Goal: Information Seeking & Learning: Check status

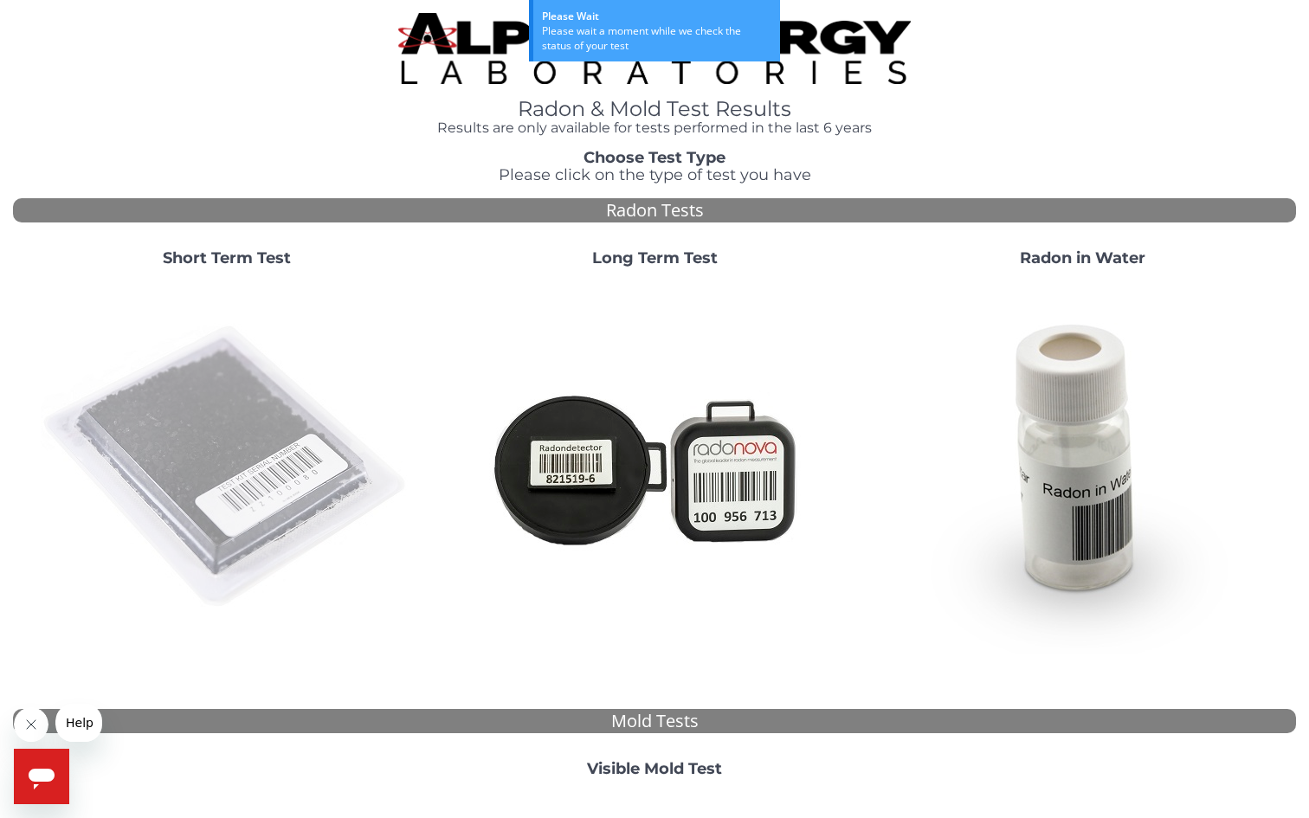
click at [209, 370] on img at bounding box center [227, 467] width 372 height 372
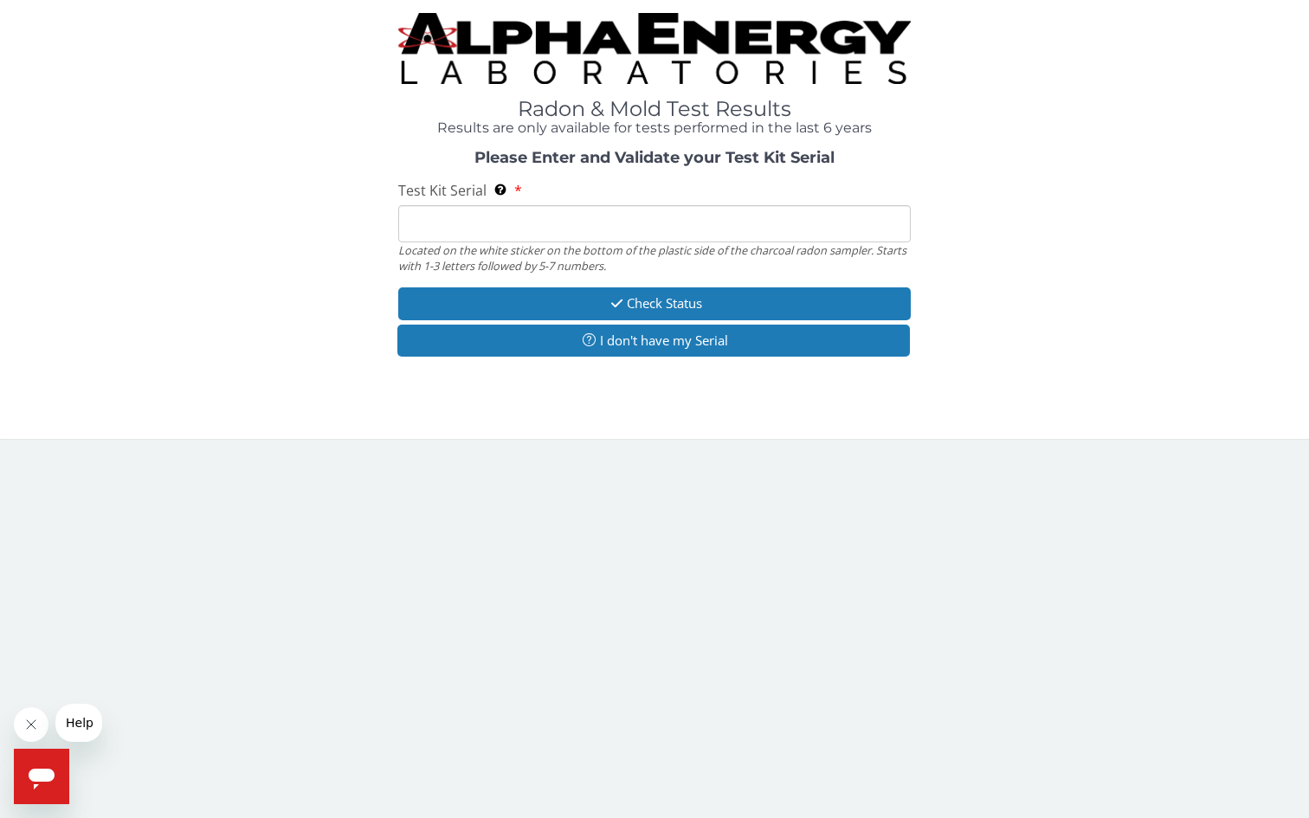
click at [455, 217] on input "Test Kit Serial Located on the white sticker on the bottom of the plastic side …" at bounding box center [654, 223] width 513 height 37
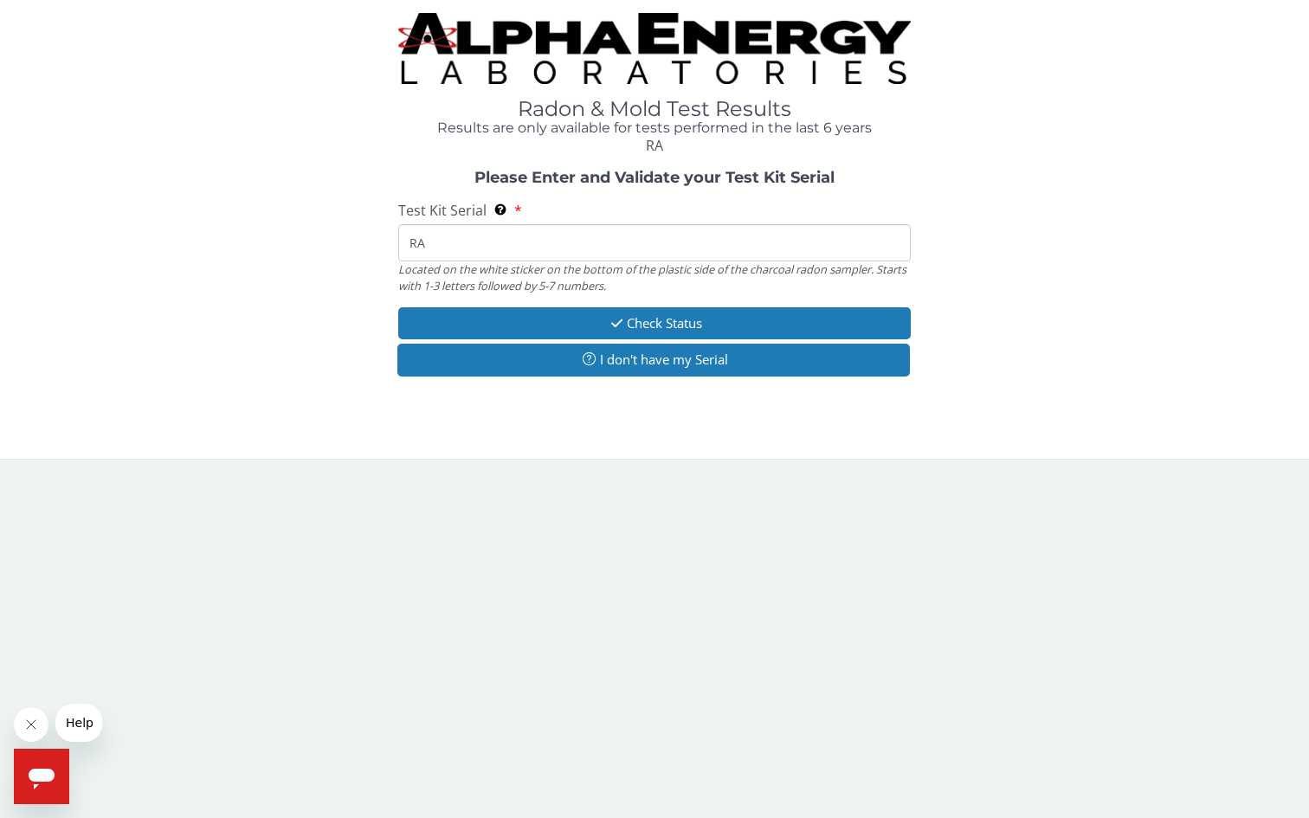
click at [470, 241] on input "RA" at bounding box center [654, 242] width 513 height 37
paste input "194175"
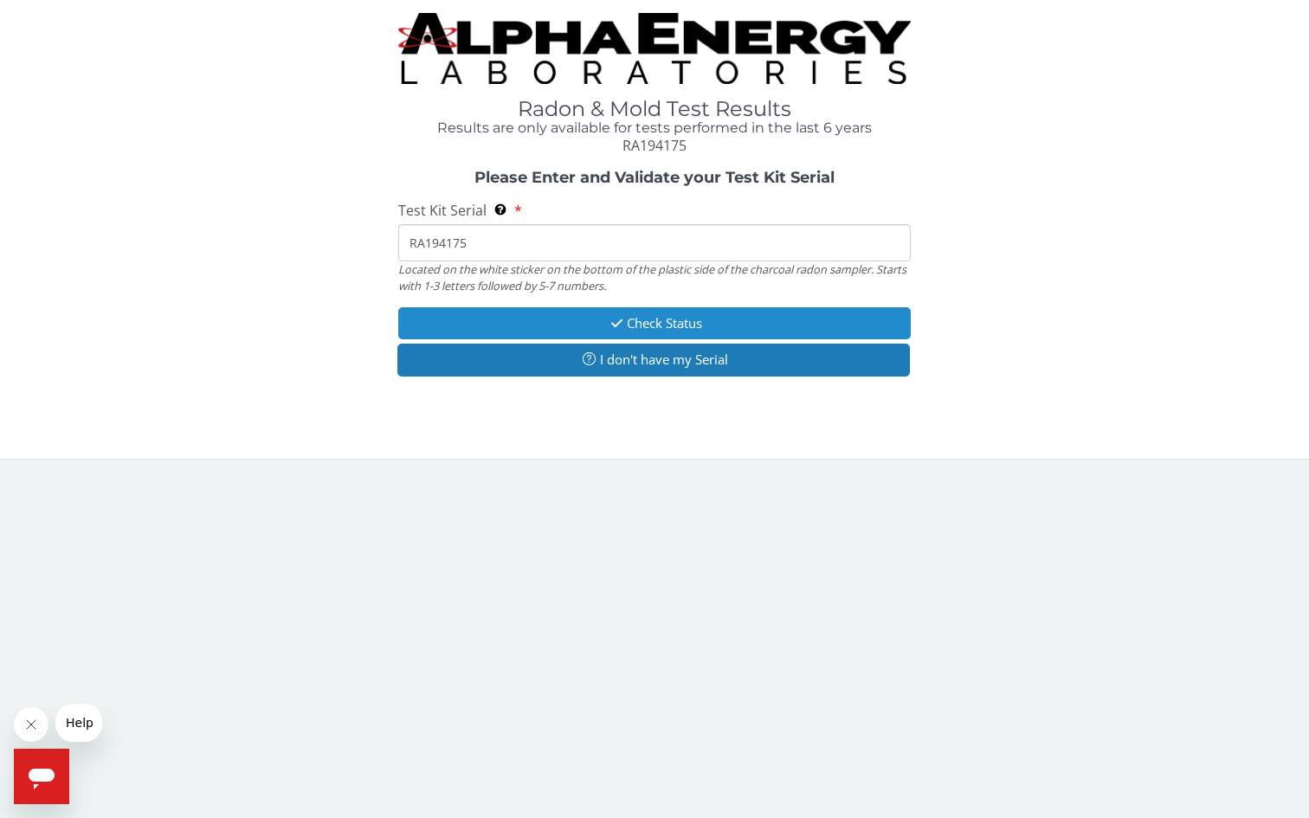
type input "RA194175"
click at [511, 322] on button "Check Status" at bounding box center [654, 323] width 513 height 32
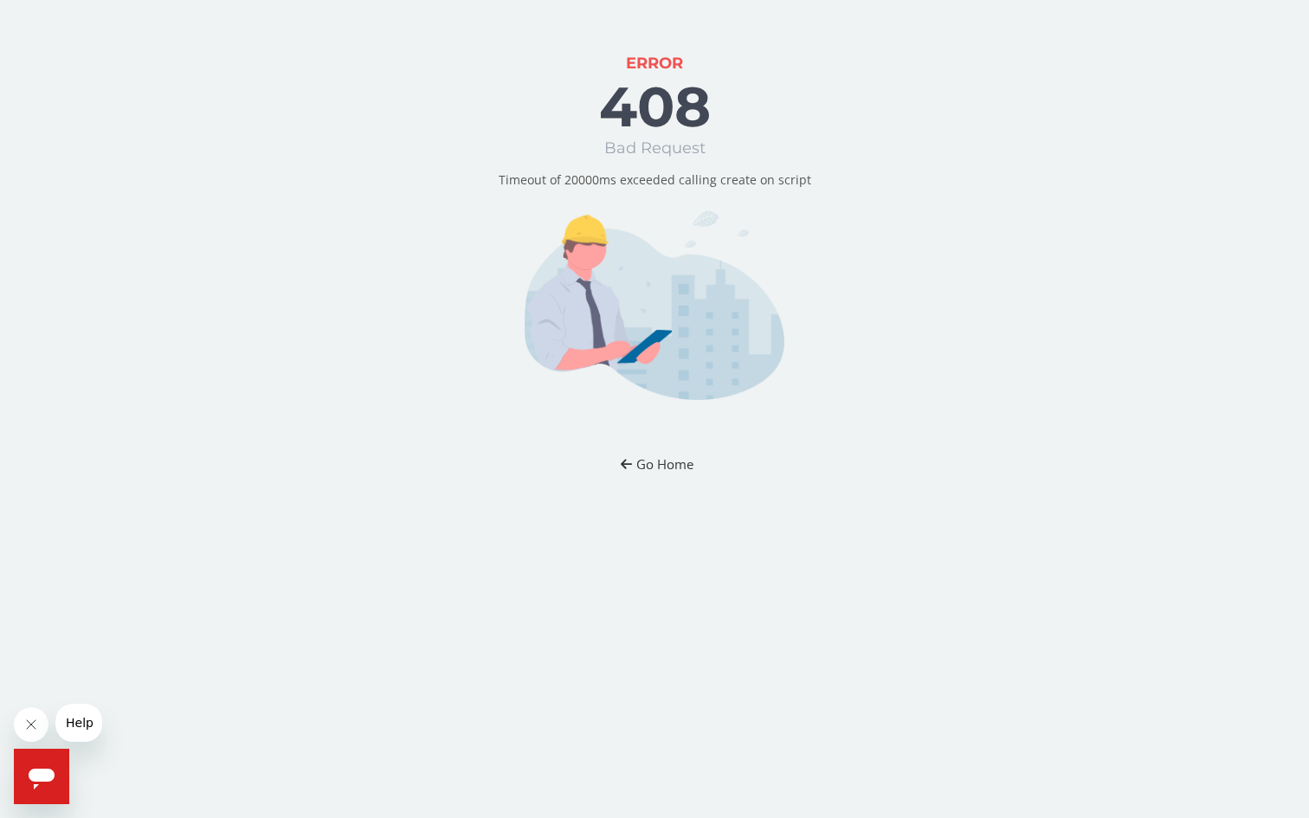
click at [676, 474] on button "Go Home" at bounding box center [654, 465] width 101 height 32
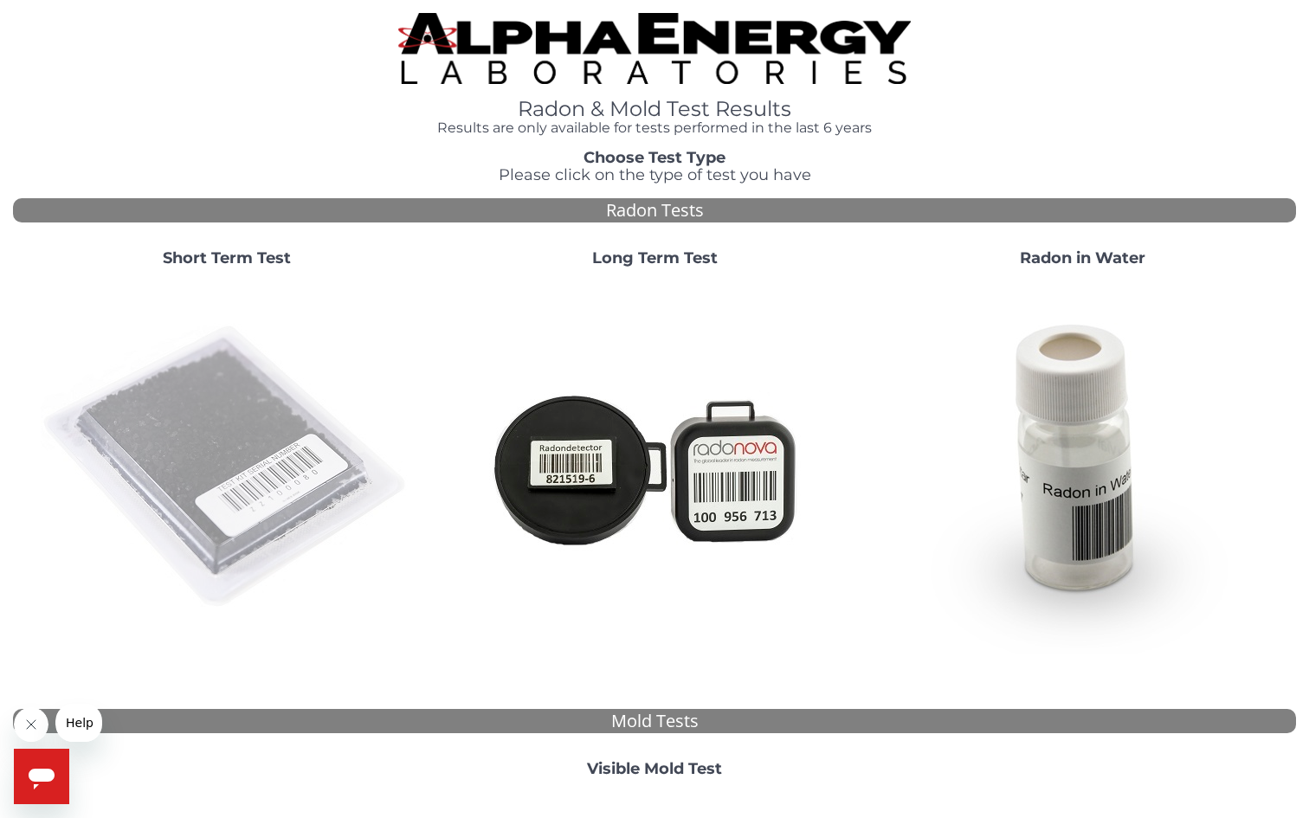
click at [199, 446] on img at bounding box center [227, 467] width 372 height 372
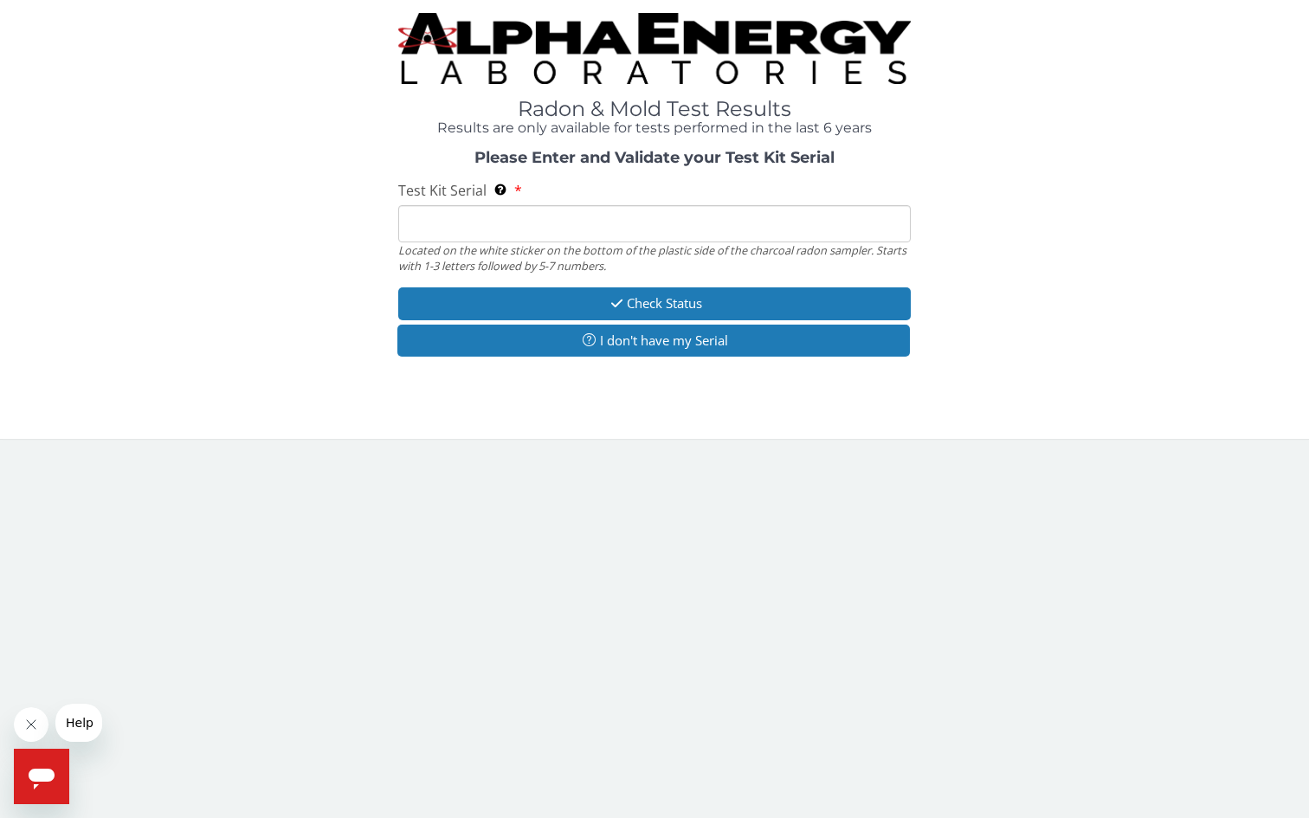
click at [479, 229] on input "Test Kit Serial Located on the white sticker on the bottom of the plastic side …" at bounding box center [654, 223] width 513 height 37
paste input "RA194175"
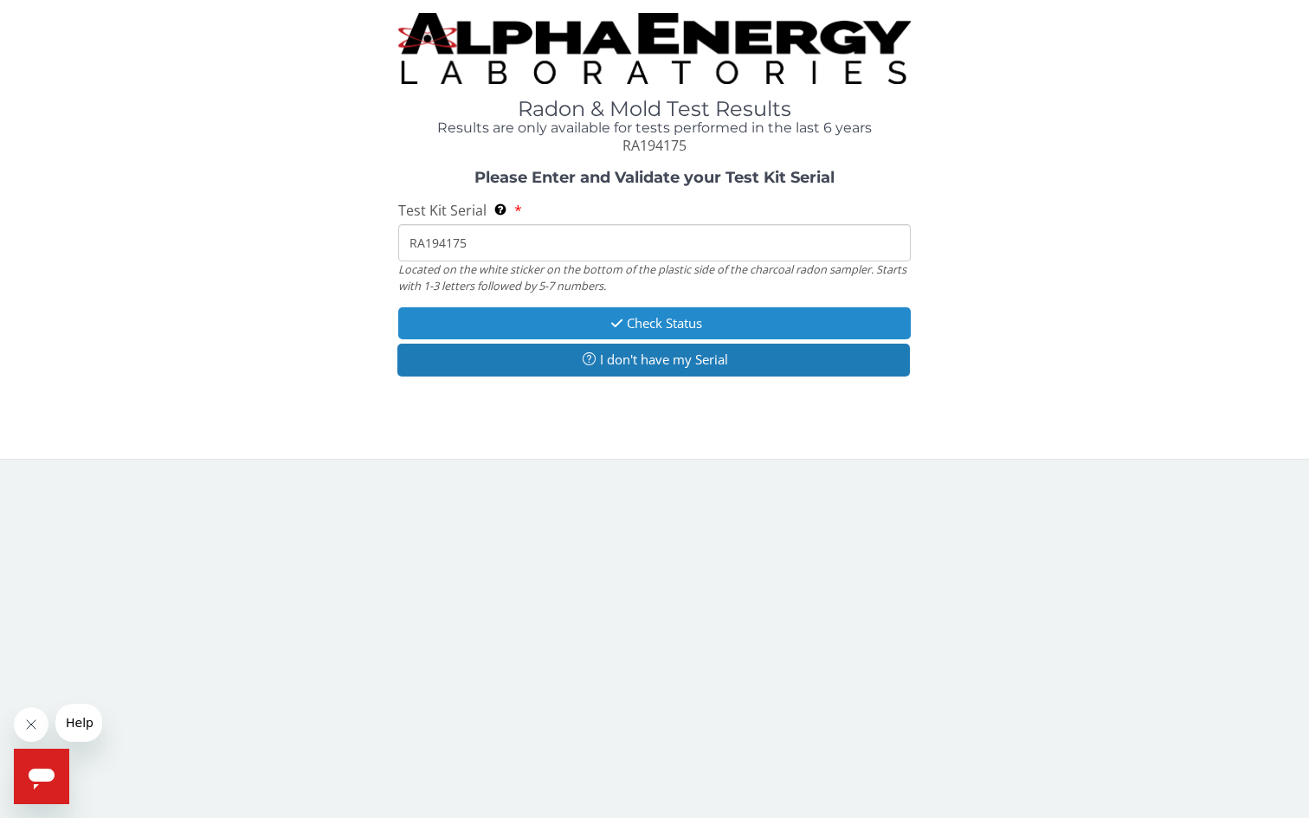
type input "RA194175"
click at [468, 318] on button "Check Status" at bounding box center [654, 323] width 513 height 32
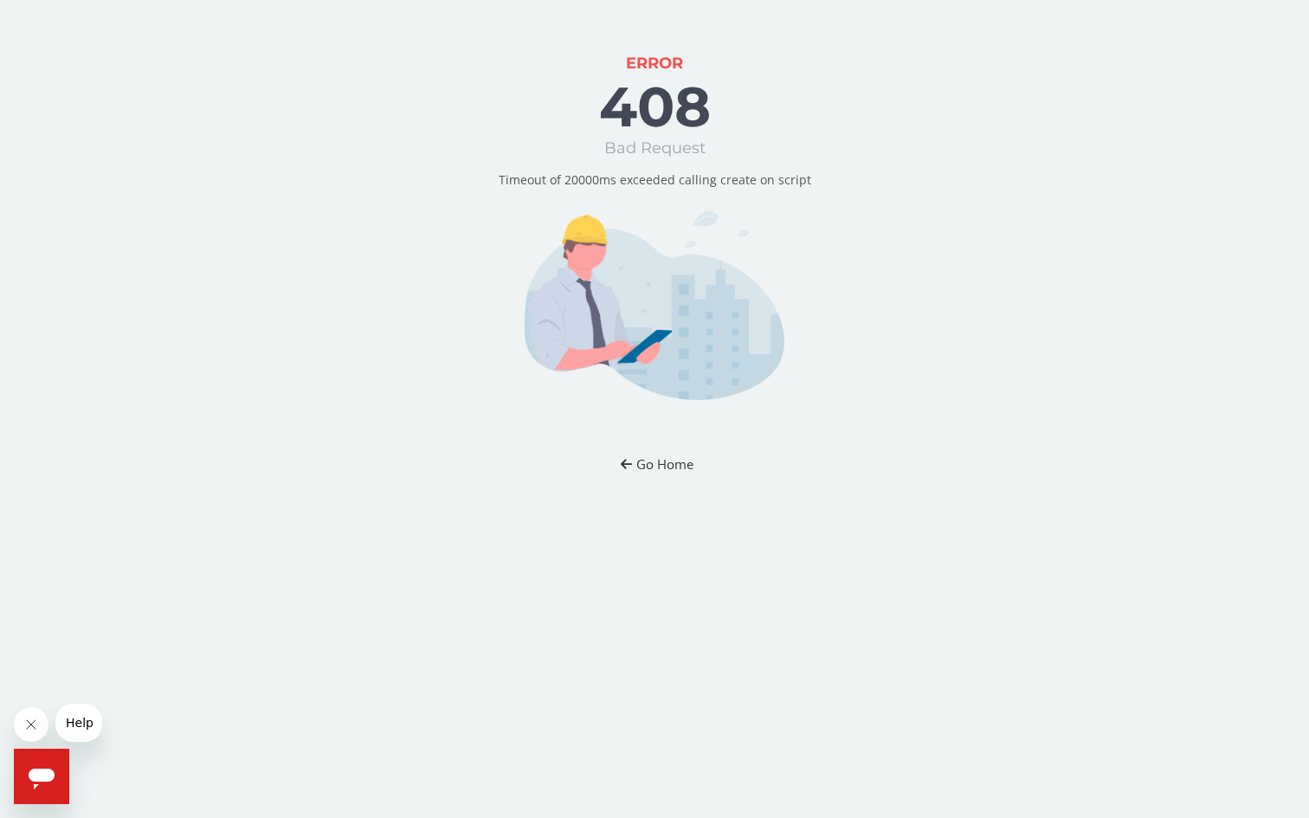
click at [665, 461] on button "Go Home" at bounding box center [654, 465] width 101 height 32
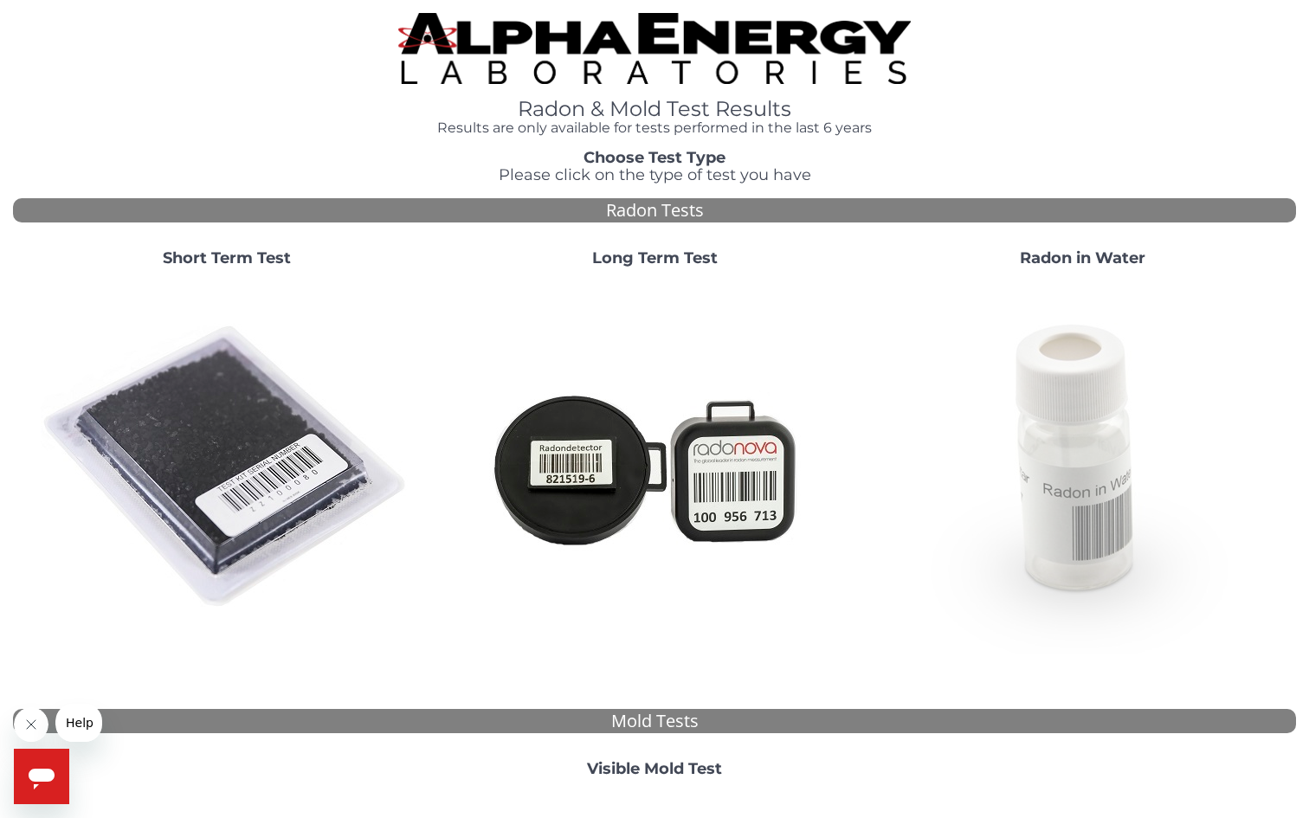
scroll to position [428, 0]
